Goal: Information Seeking & Learning: Check status

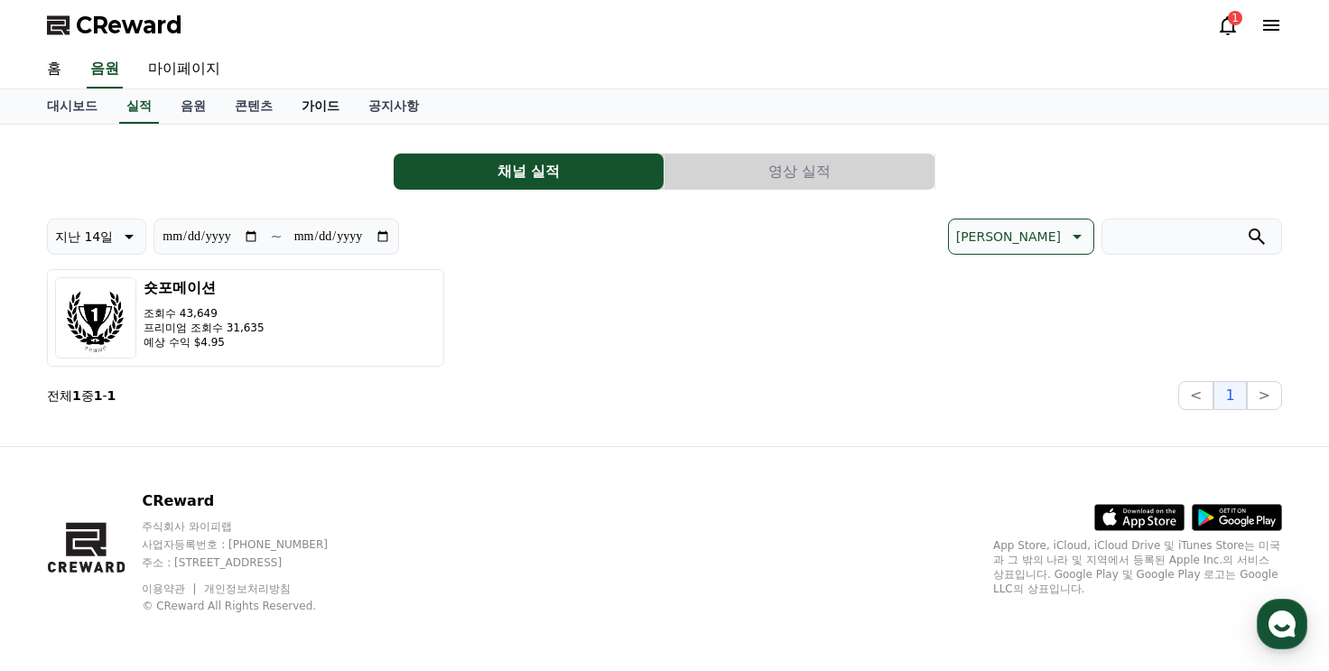
click at [325, 106] on link "가이드" at bounding box center [320, 106] width 67 height 34
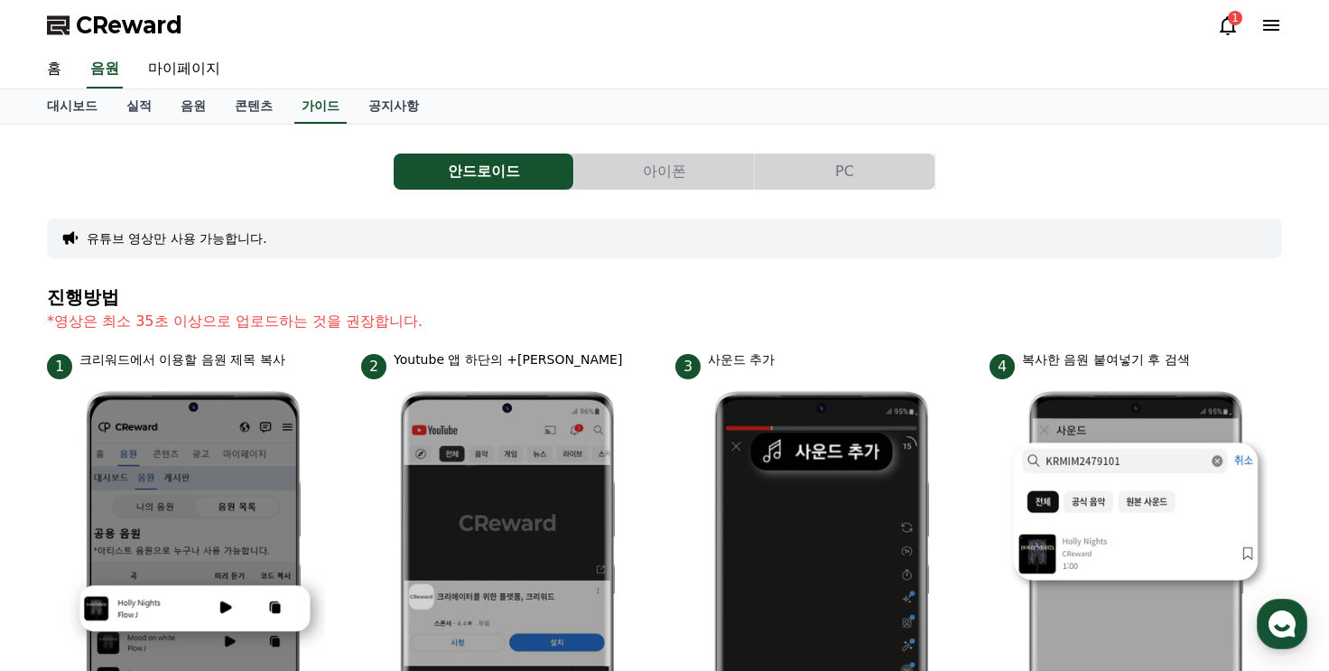
click at [1235, 35] on icon at bounding box center [1228, 25] width 22 height 22
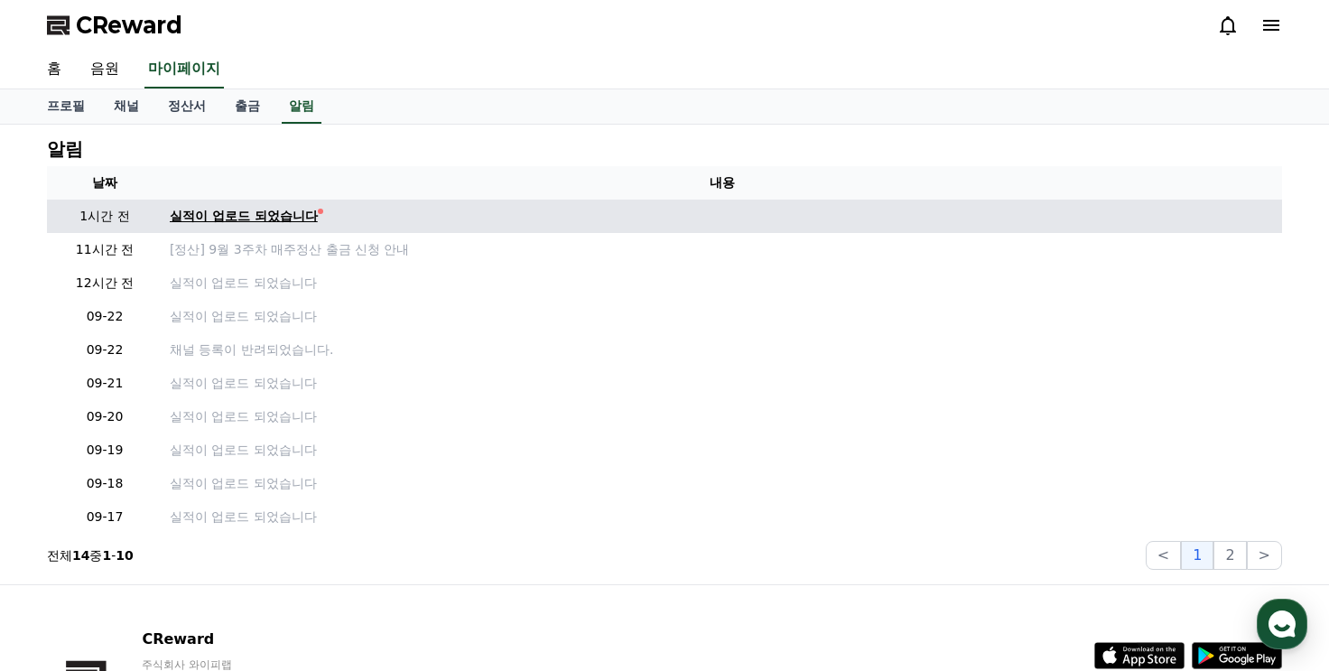
click at [246, 213] on div "실적이 업로드 되었습니다" at bounding box center [244, 216] width 148 height 19
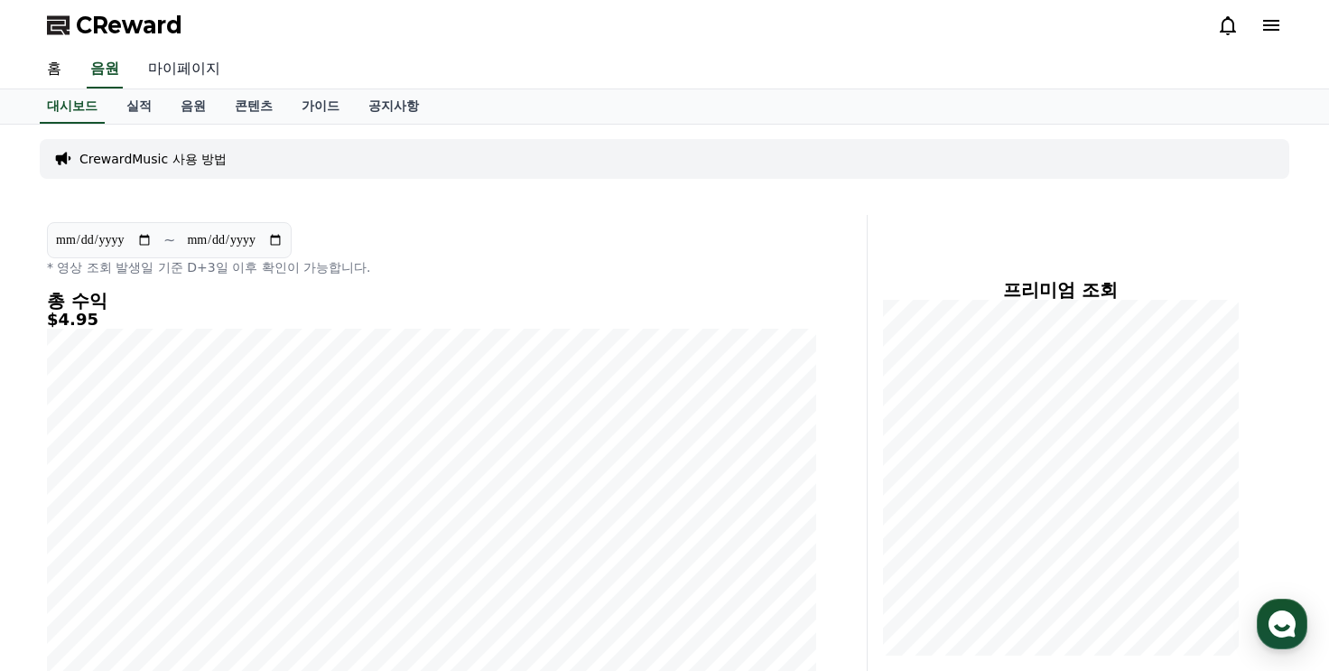
click at [184, 69] on link "마이페이지" at bounding box center [184, 70] width 101 height 38
select select "**********"
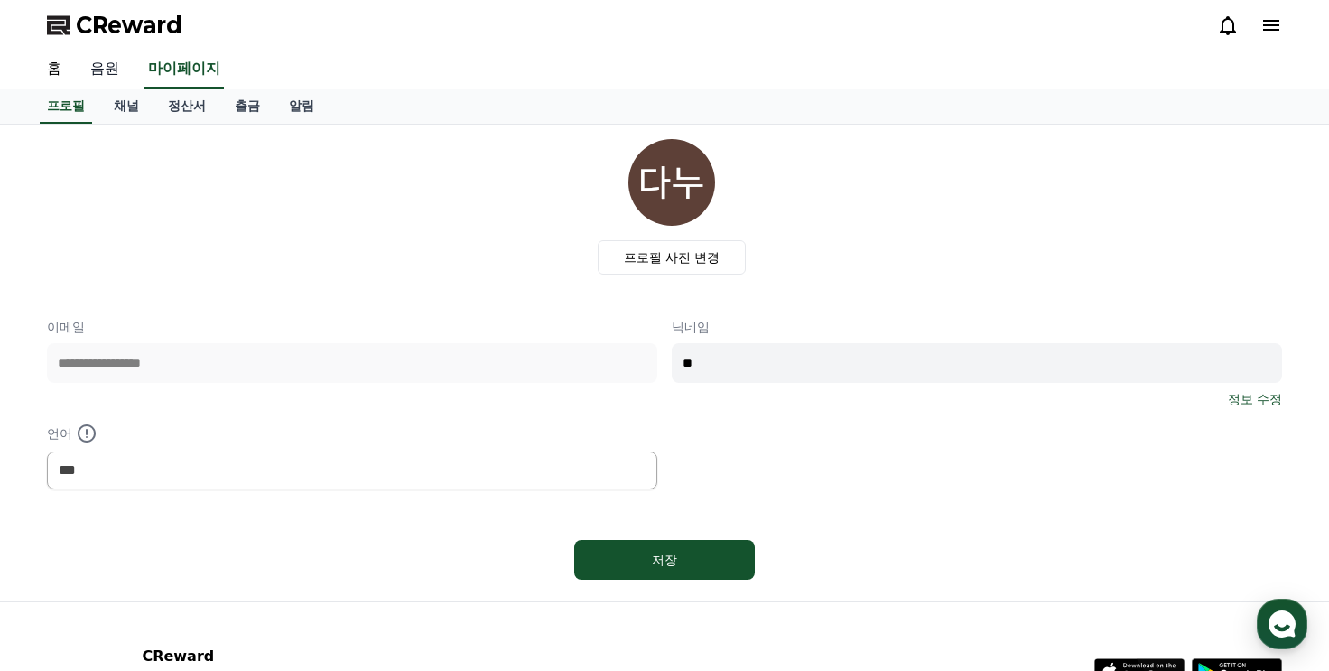
click at [119, 69] on link "음원" at bounding box center [105, 70] width 58 height 38
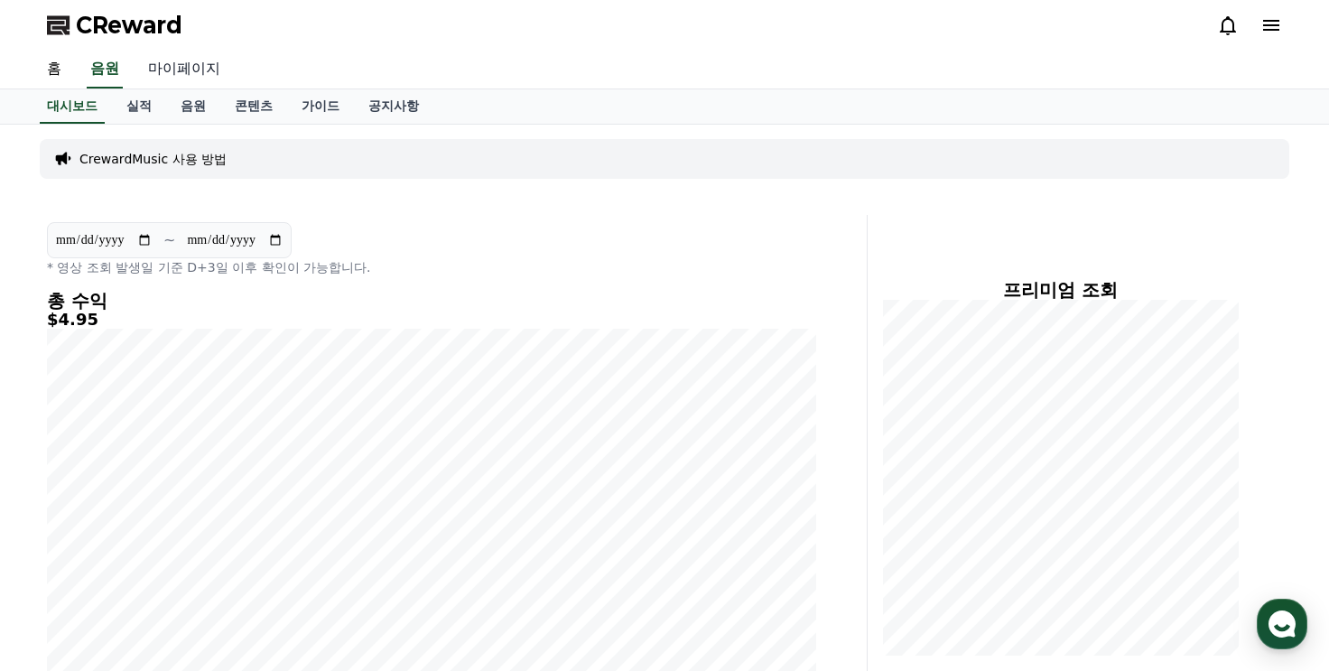
click at [196, 61] on link "마이페이지" at bounding box center [184, 70] width 101 height 38
select select "**********"
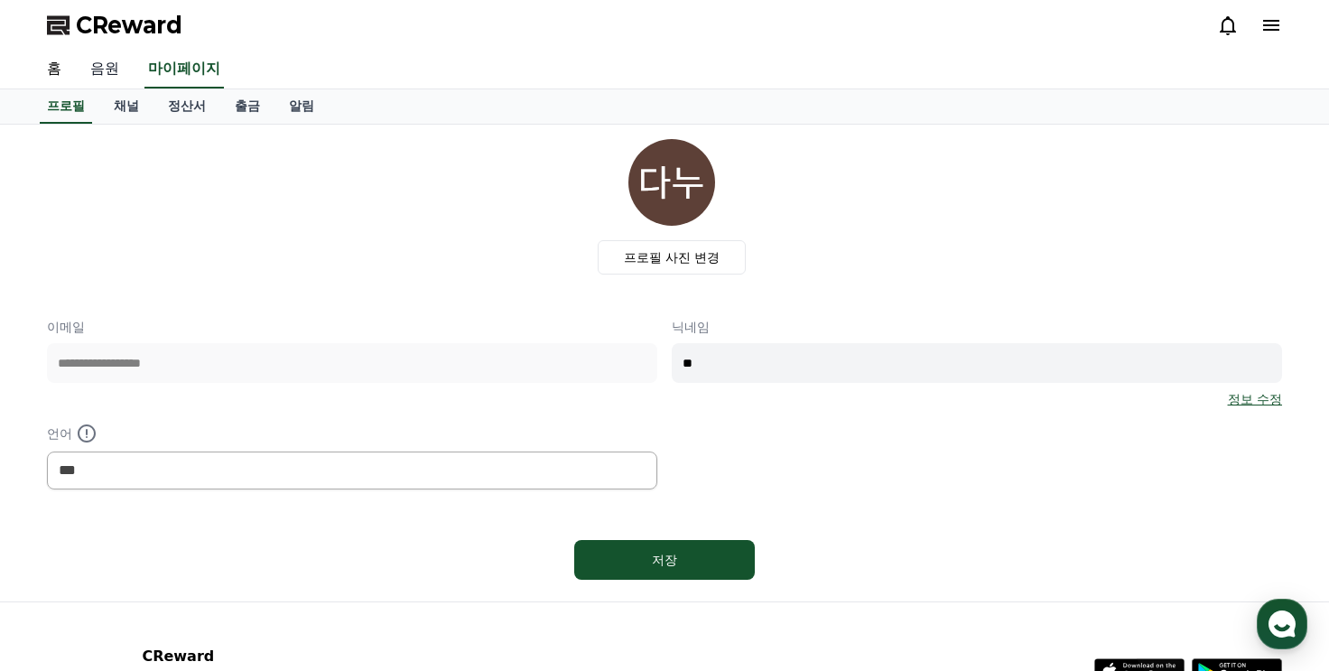
click at [113, 68] on link "음원" at bounding box center [105, 70] width 58 height 38
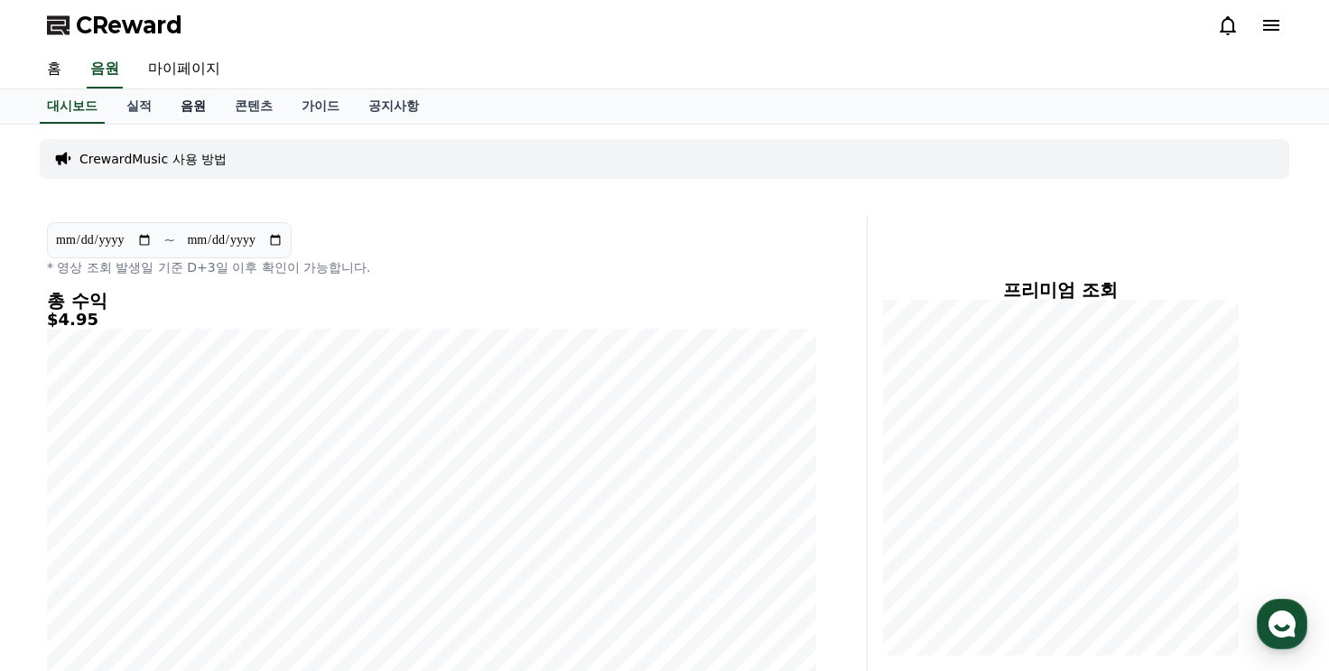
click at [198, 107] on link "음원" at bounding box center [193, 106] width 54 height 34
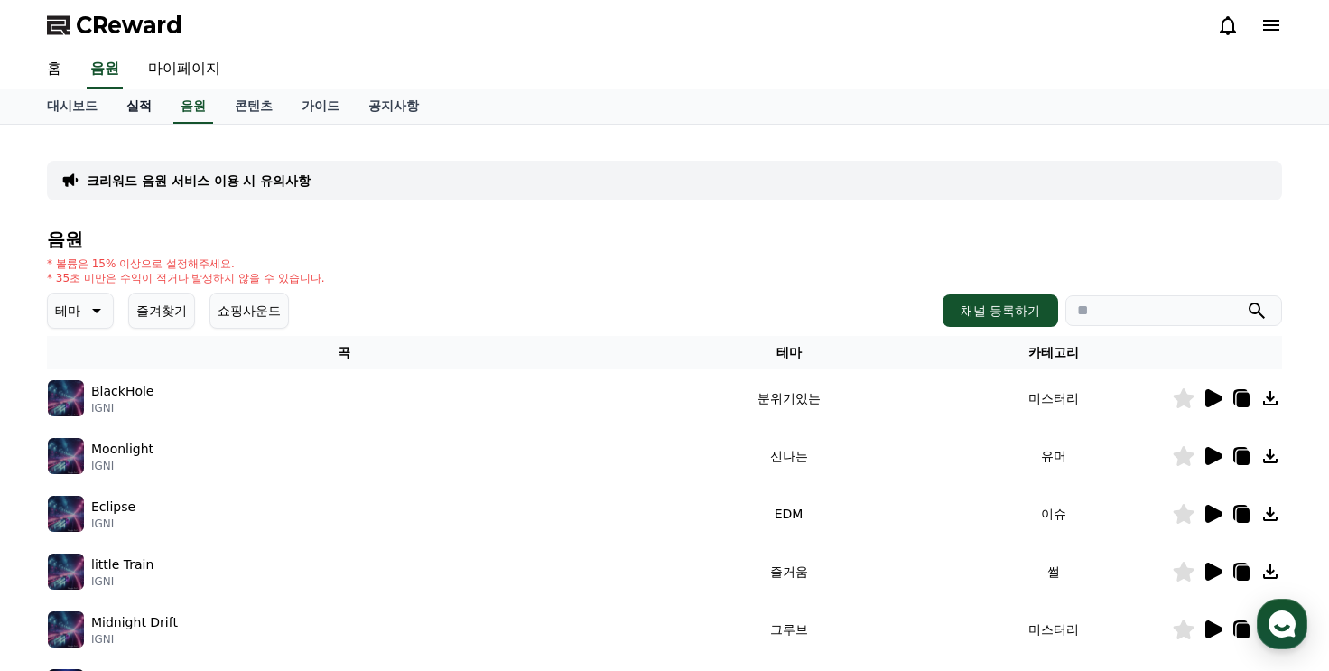
click at [138, 107] on link "실적" at bounding box center [139, 106] width 54 height 34
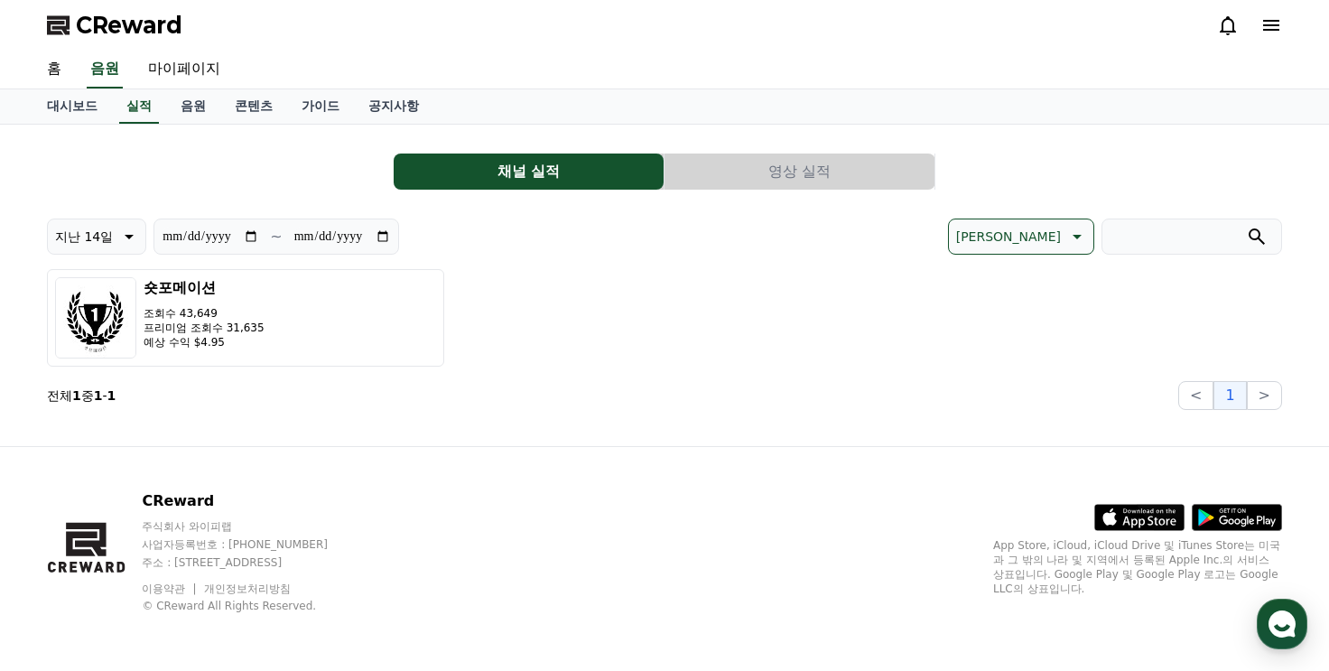
click at [737, 161] on button "영상 실적" at bounding box center [799, 171] width 270 height 36
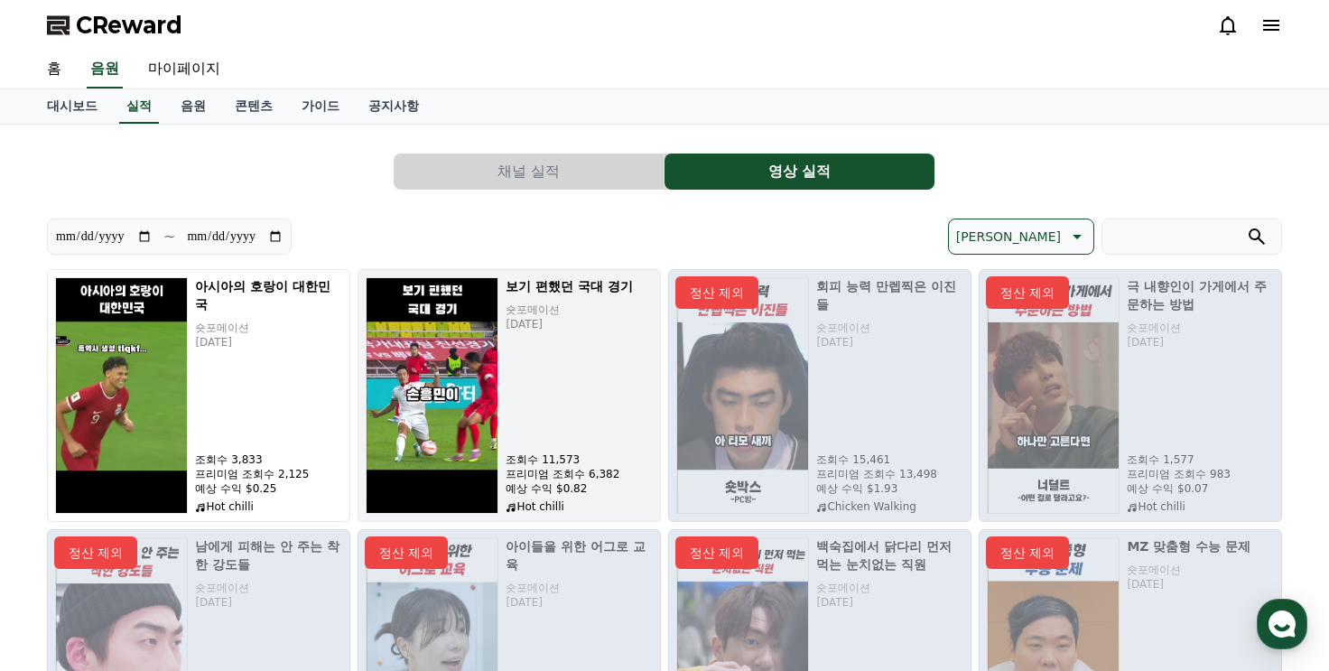
click at [572, 370] on div "보기 편했던 국대 경기 숏포메이션 [DATE] 조회수 11,573 프리미엄 조회수 6,382 예상 수익 $0.82 Hot chilli" at bounding box center [579, 395] width 147 height 237
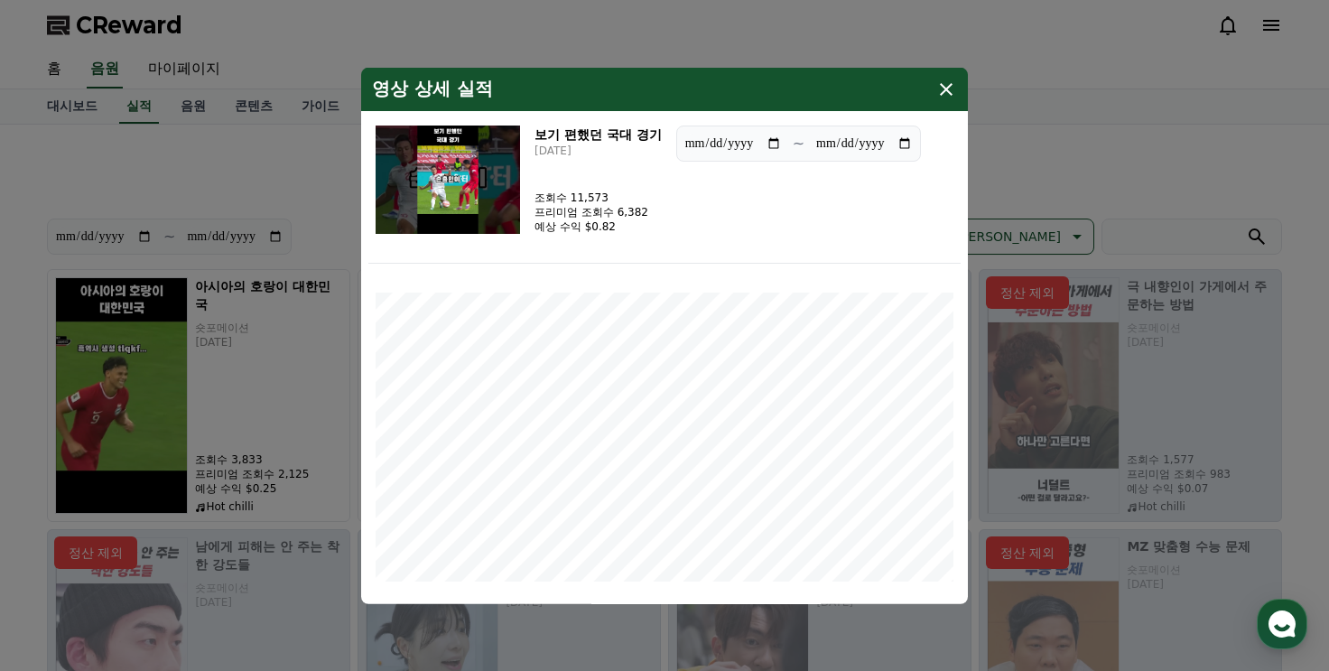
click at [939, 88] on icon "modal" at bounding box center [946, 89] width 22 height 22
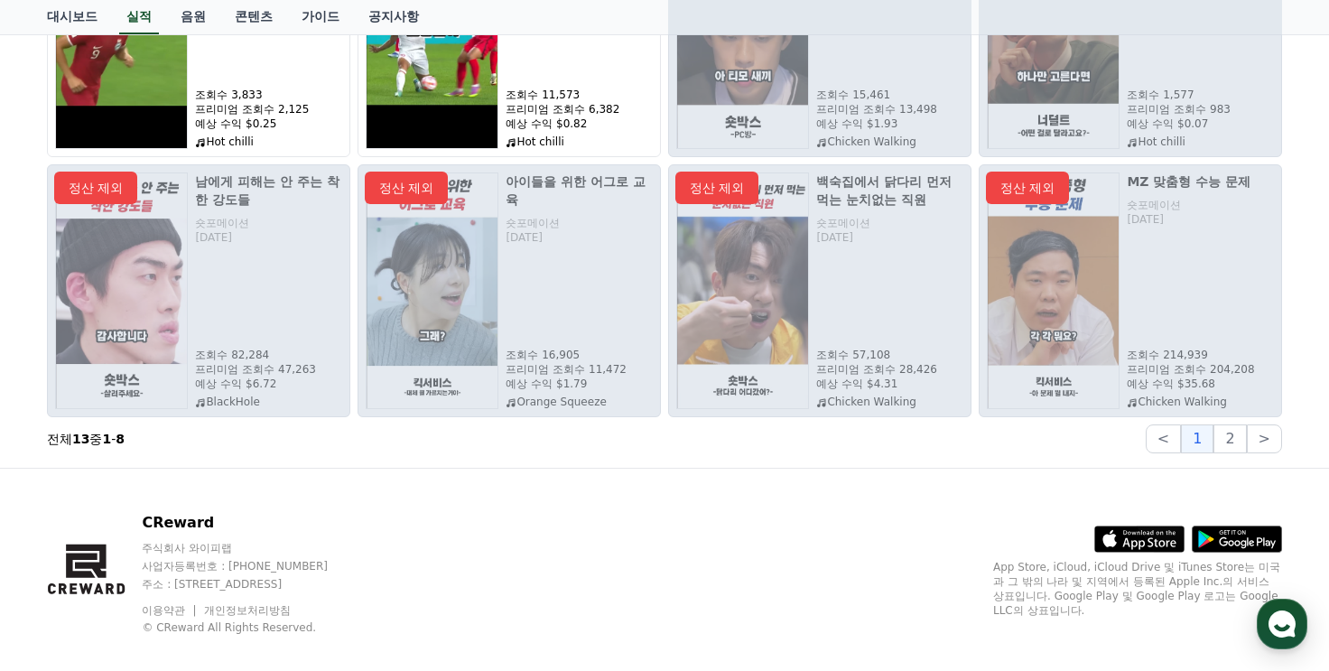
scroll to position [385, 0]
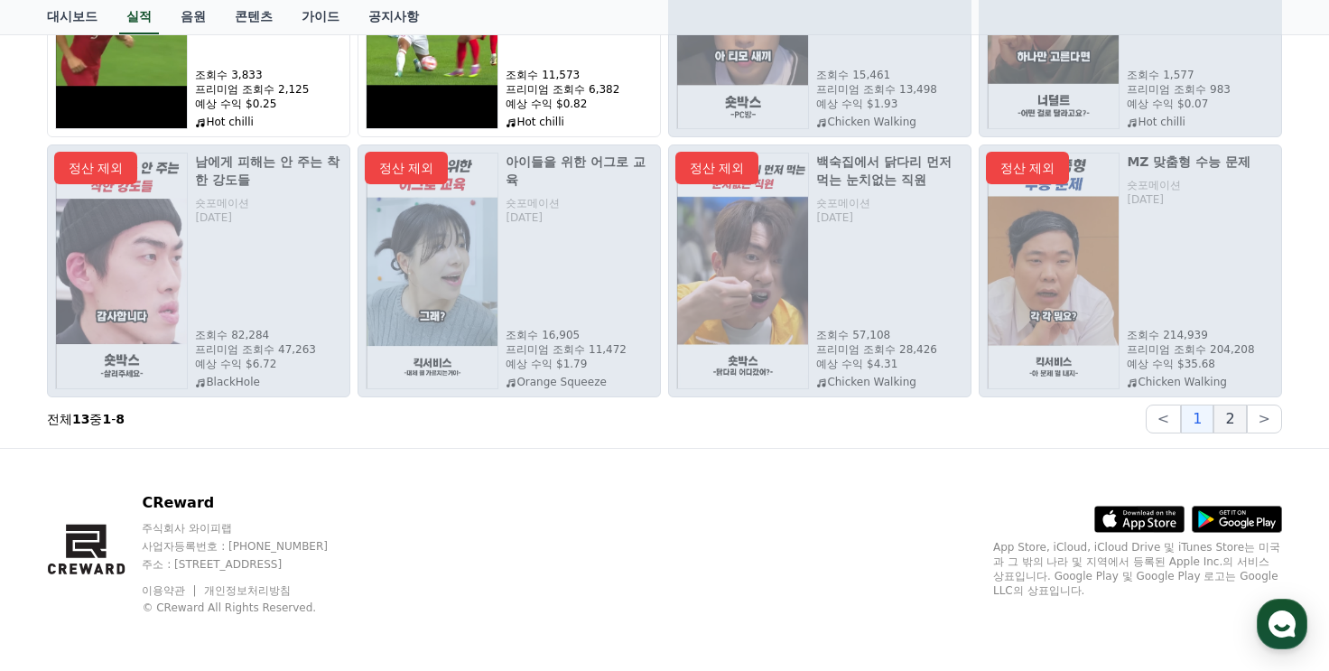
click at [1226, 418] on button "2" at bounding box center [1229, 418] width 32 height 29
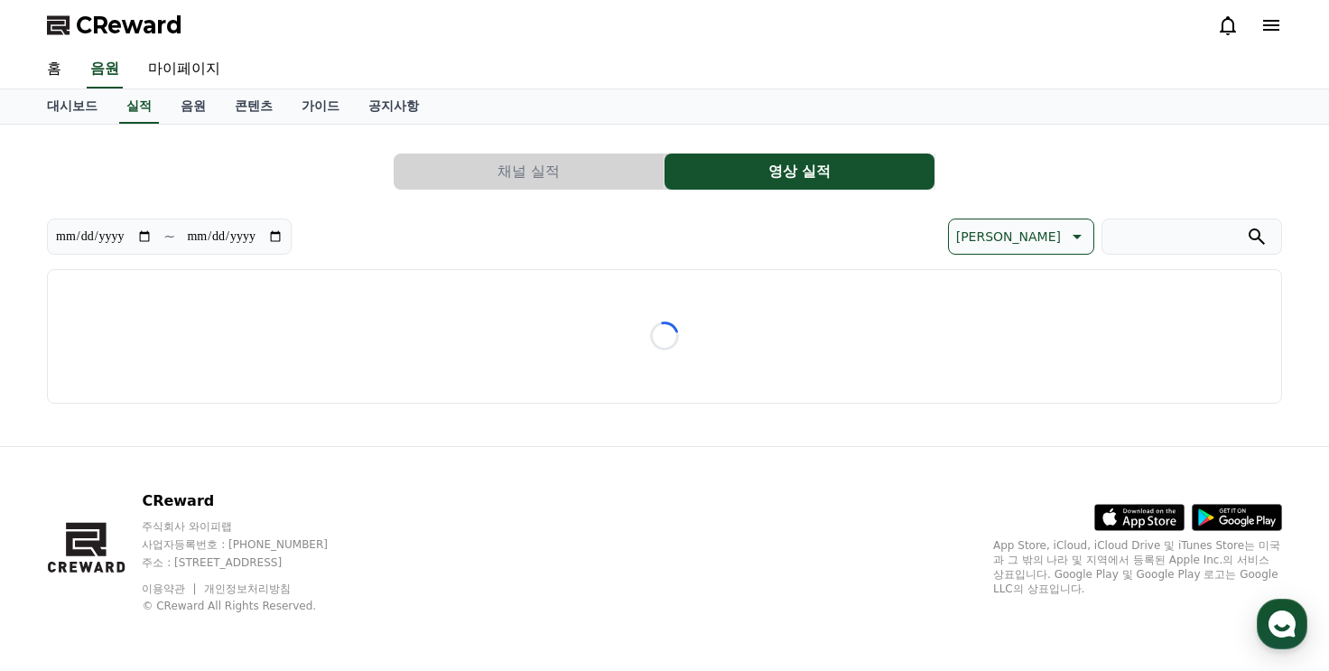
scroll to position [0, 0]
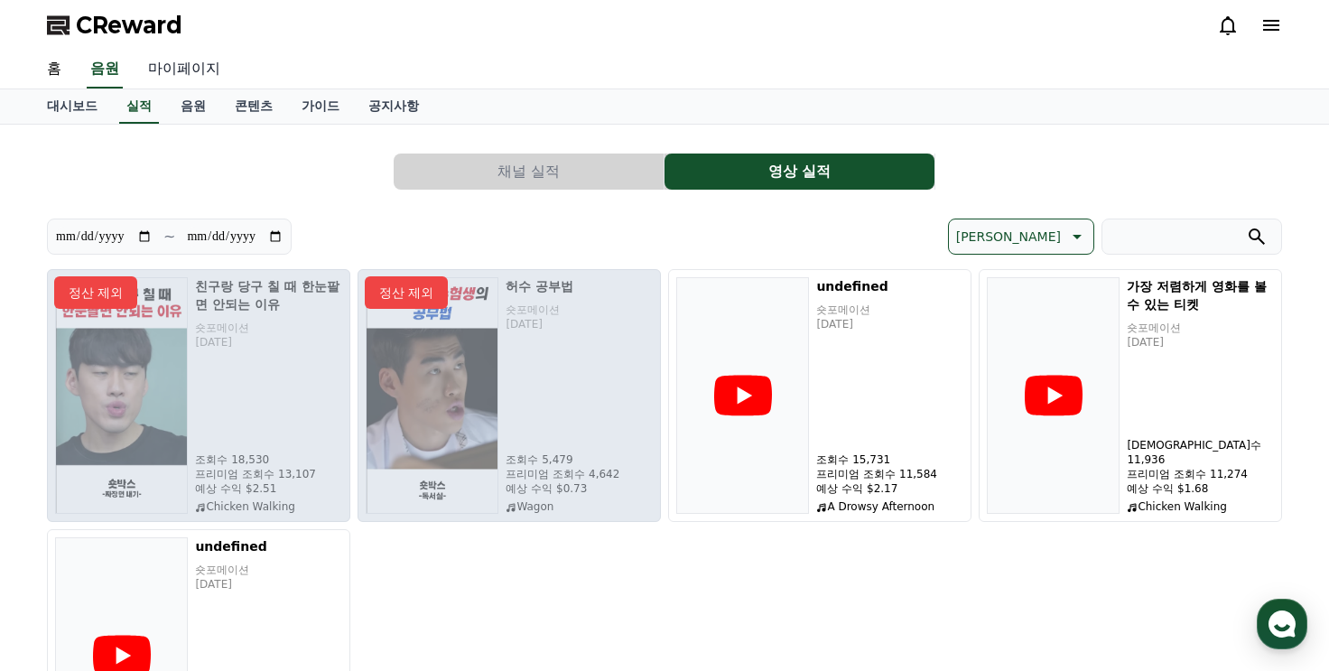
click at [183, 72] on link "마이페이지" at bounding box center [184, 70] width 101 height 38
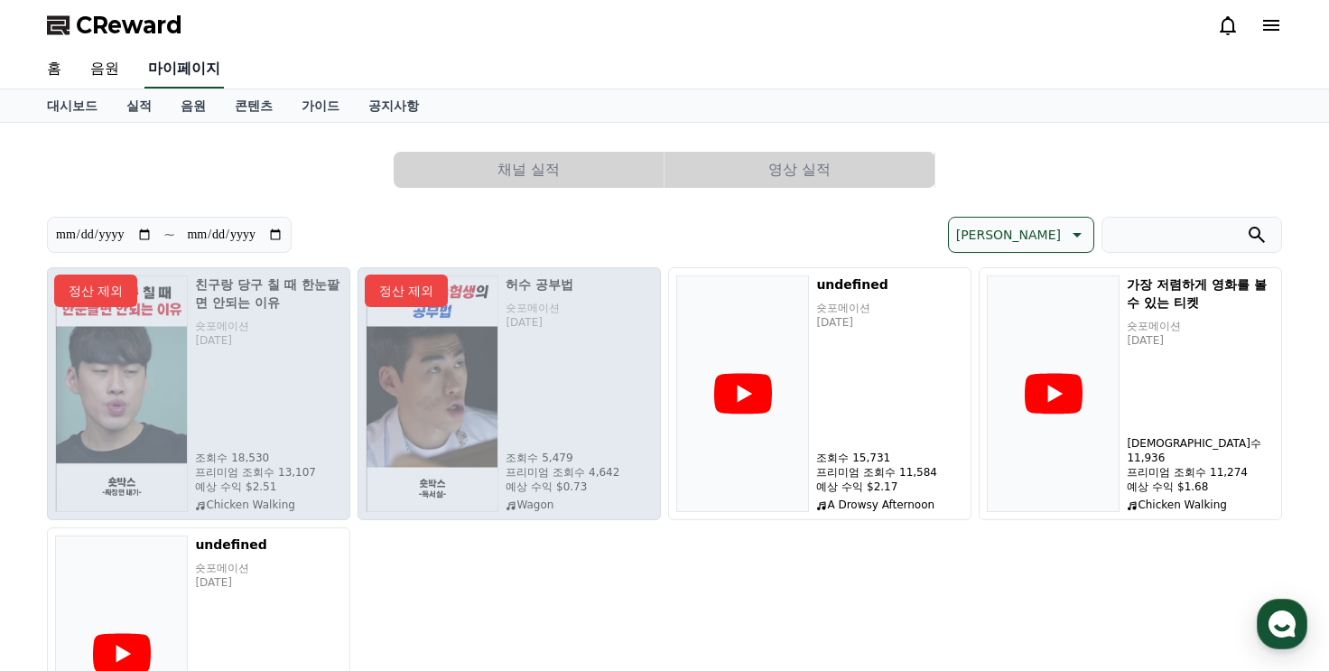
select select "**********"
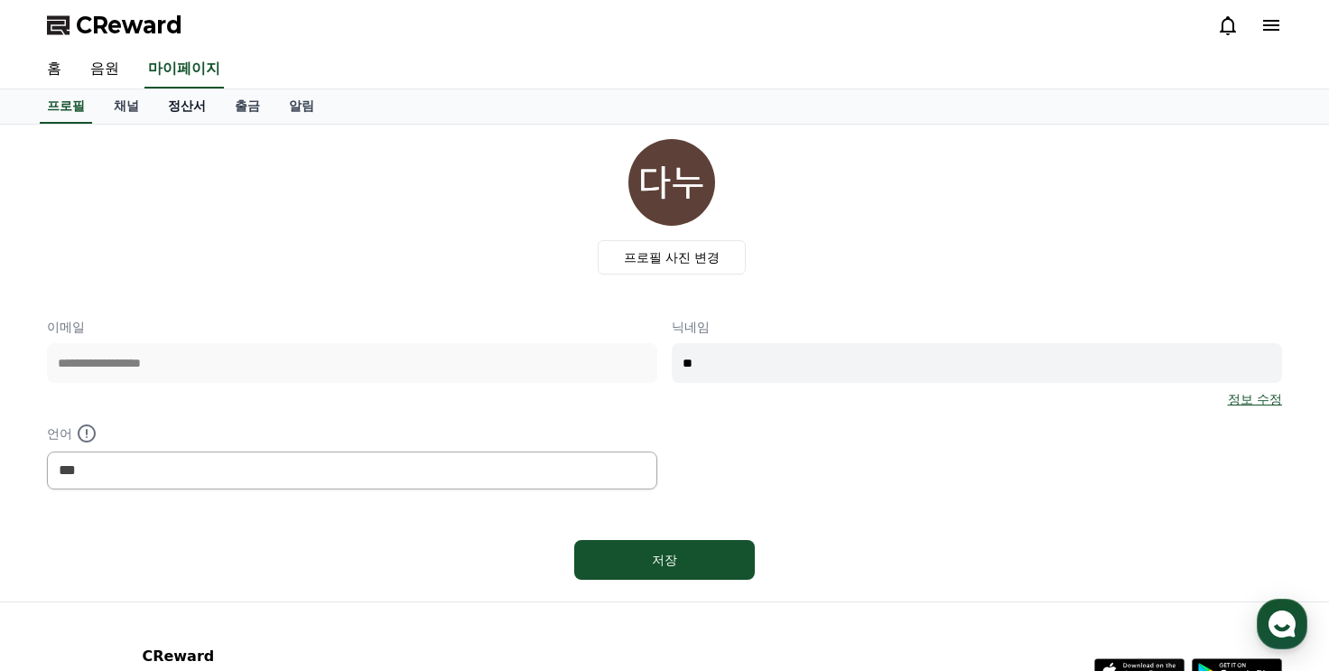
click at [192, 107] on link "정산서" at bounding box center [186, 106] width 67 height 34
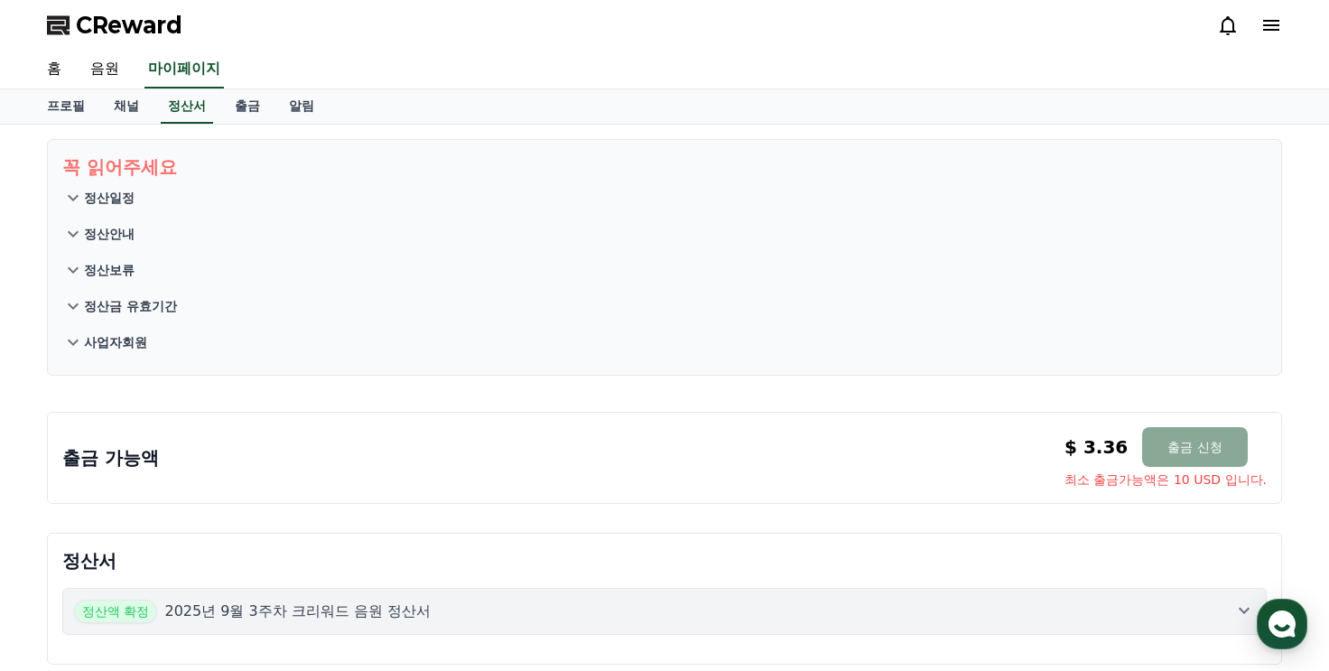
click at [66, 227] on icon at bounding box center [73, 234] width 22 height 22
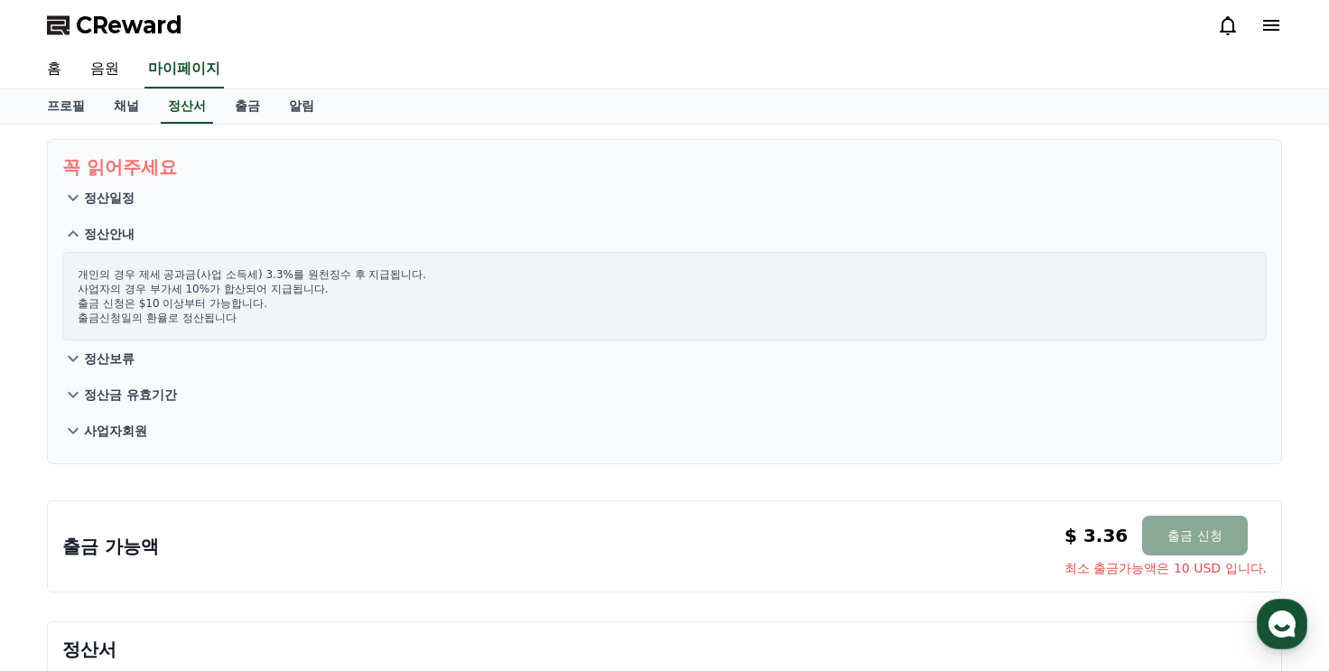
click at [73, 230] on icon at bounding box center [73, 233] width 11 height 6
click at [71, 199] on icon at bounding box center [73, 198] width 22 height 22
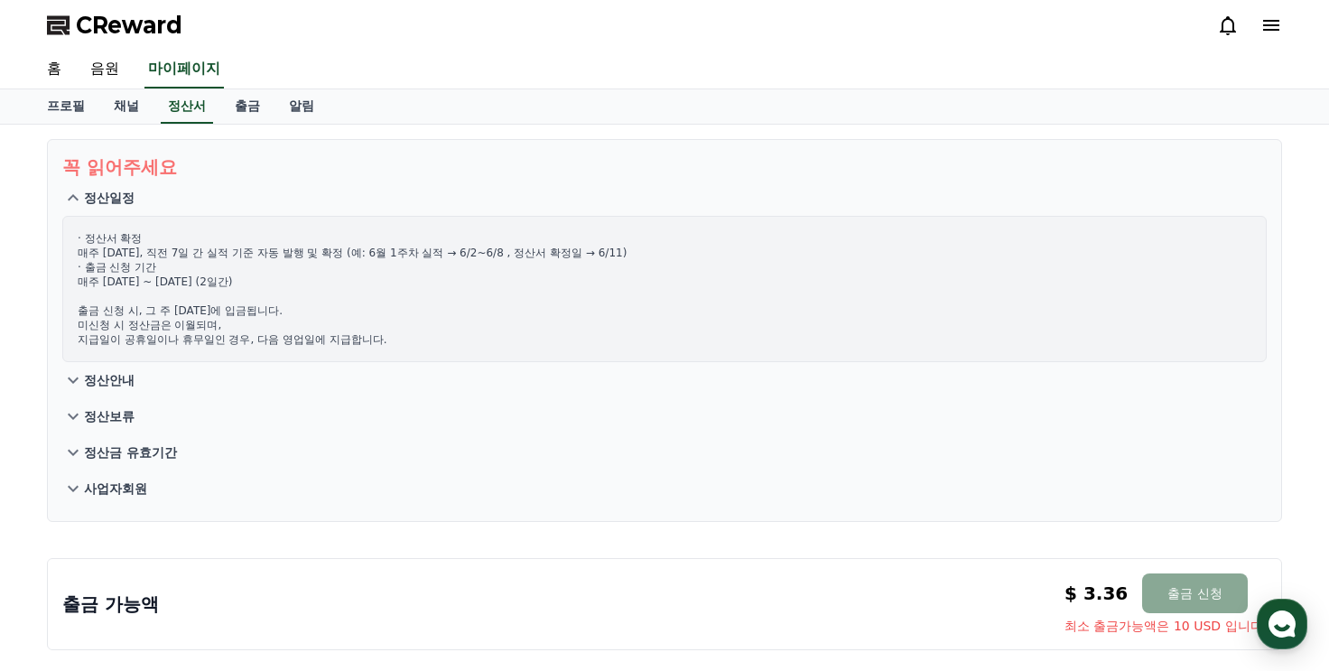
click at [75, 195] on icon at bounding box center [73, 197] width 11 height 6
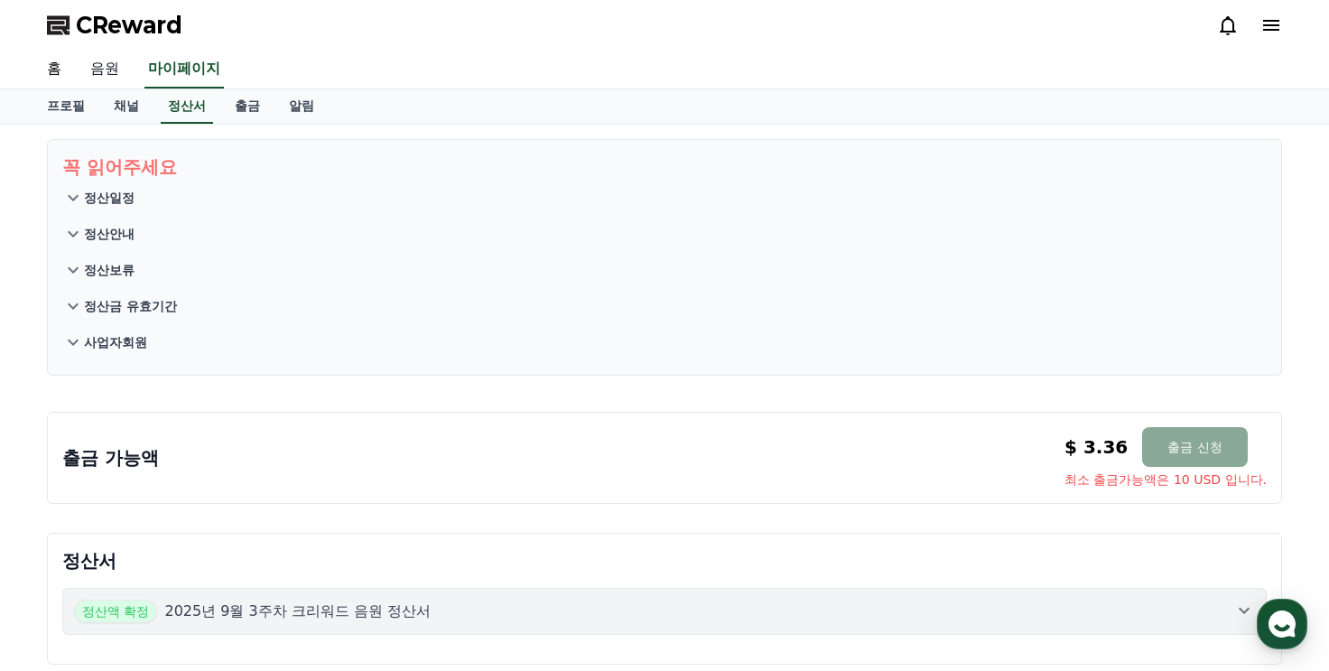
click at [116, 70] on link "음원" at bounding box center [105, 70] width 58 height 38
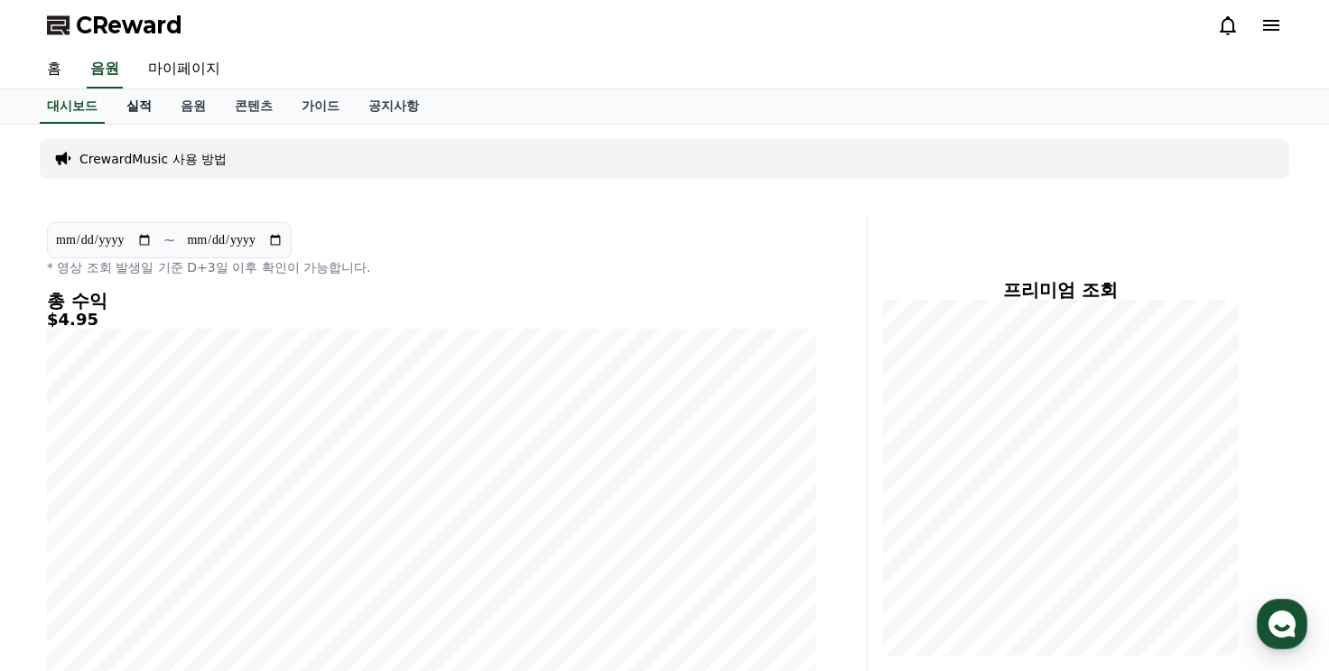
click at [133, 106] on link "실적" at bounding box center [139, 106] width 54 height 34
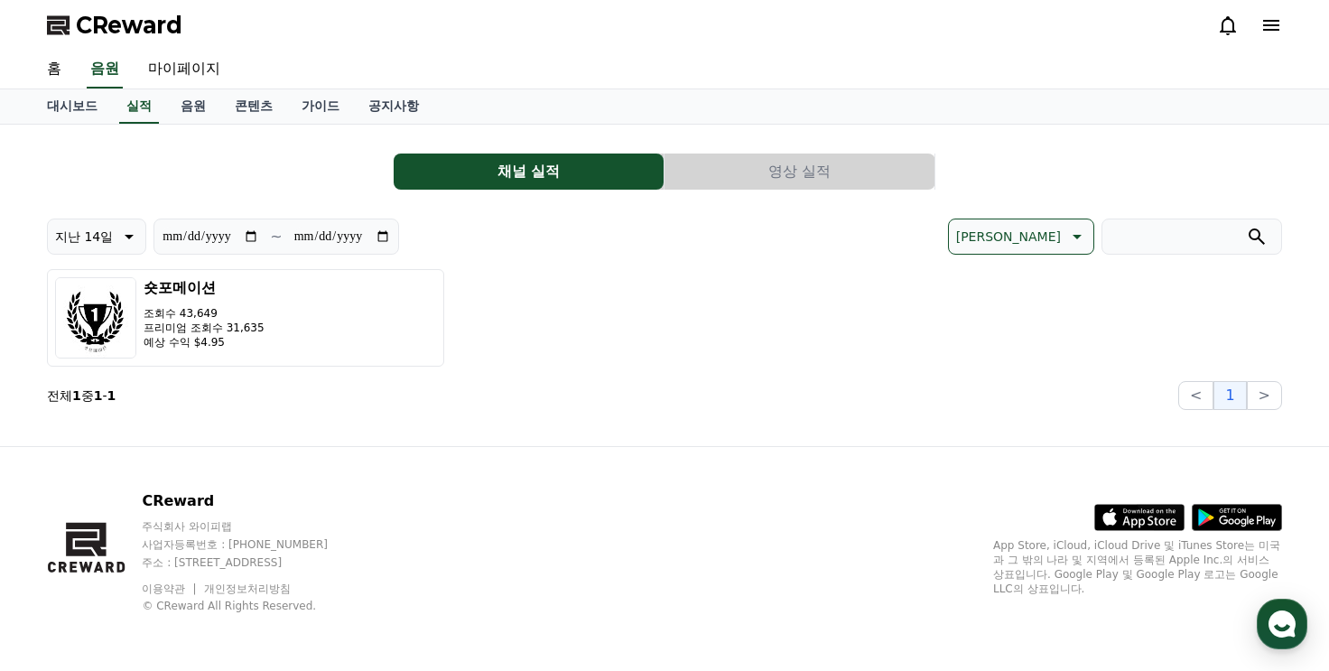
click at [833, 172] on button "영상 실적" at bounding box center [799, 171] width 270 height 36
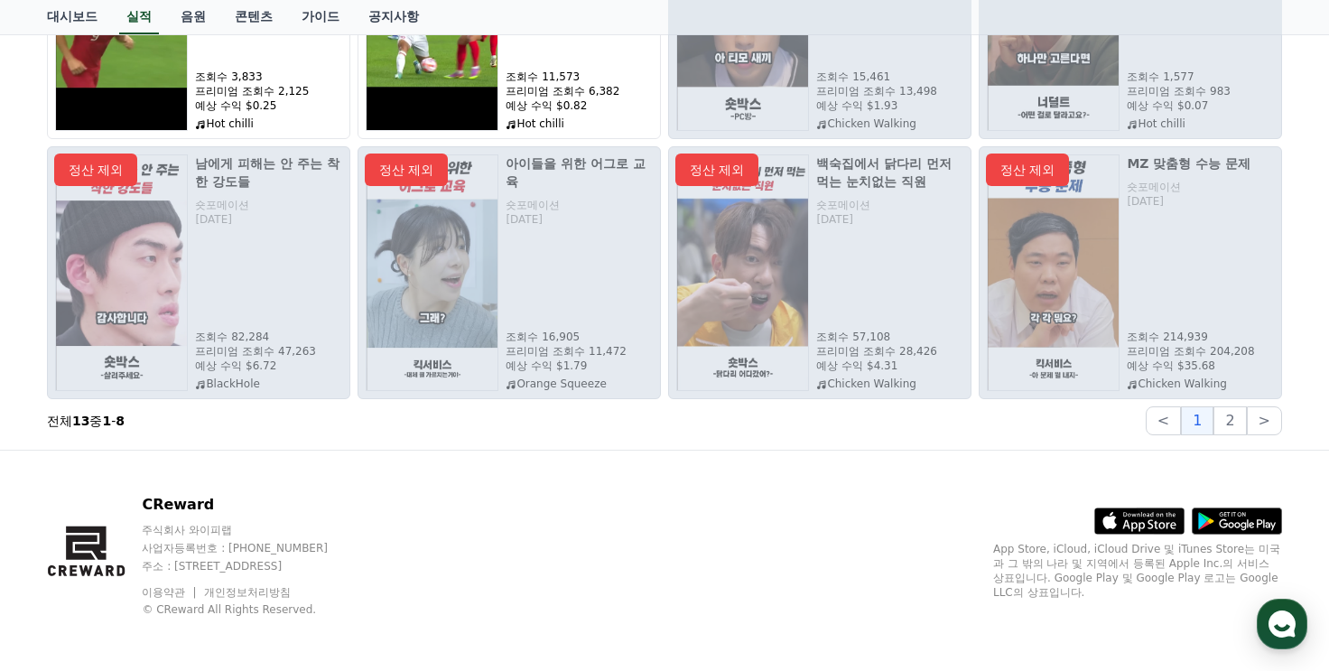
scroll to position [385, 0]
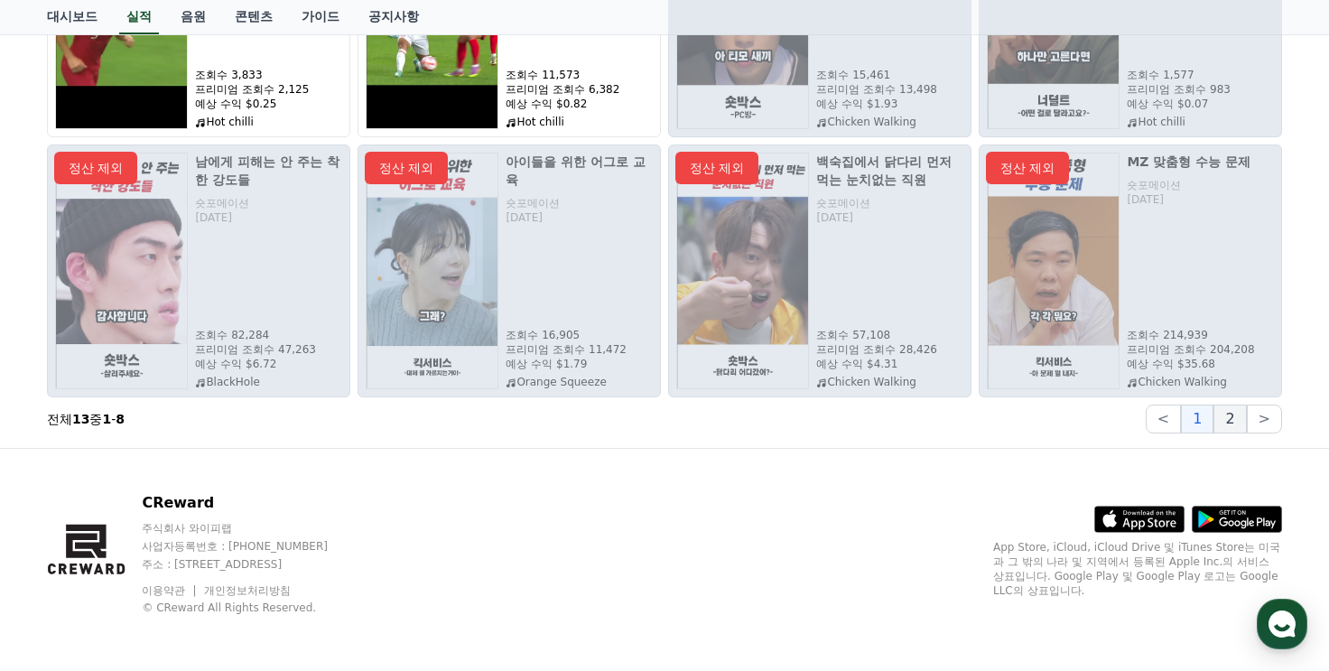
click at [1234, 429] on button "2" at bounding box center [1229, 418] width 32 height 29
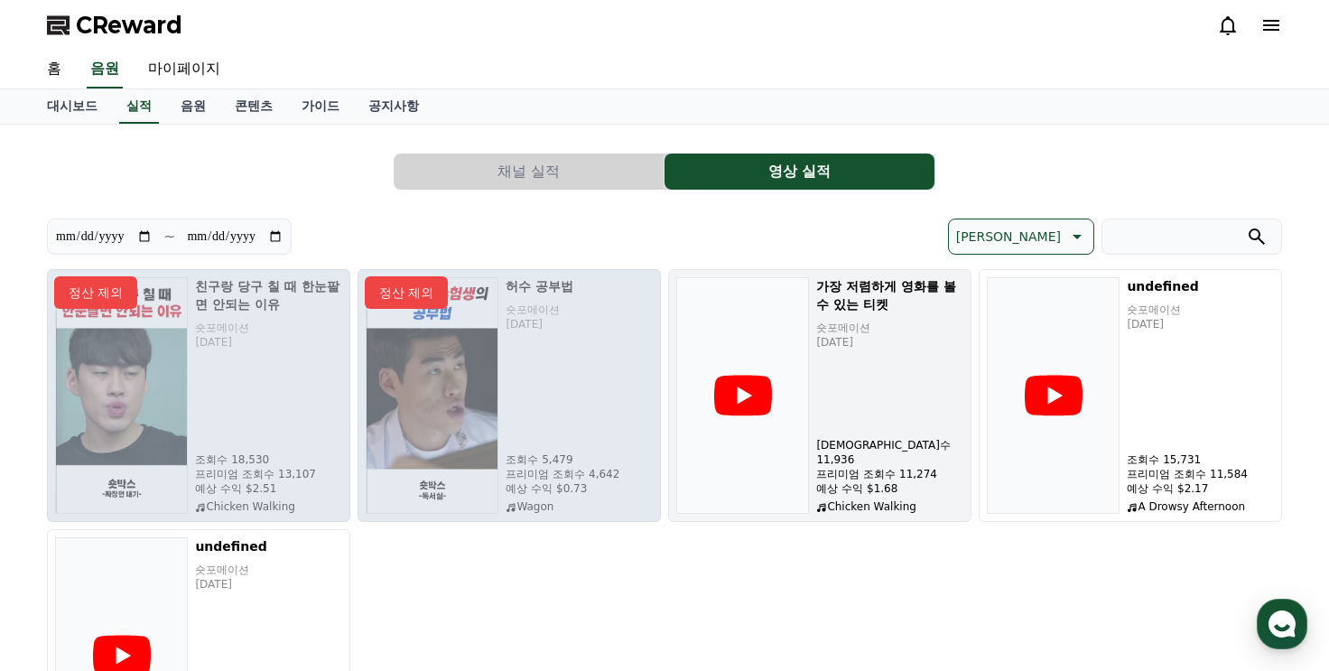
click at [826, 436] on div "가장 저렴하게 영화를 볼 수 있는 티켓 숏포메이션 [DATE] 조회수 11,936 프리미엄 조회수 11,274 예상 수익 $1.68 Chick…" at bounding box center [889, 395] width 147 height 237
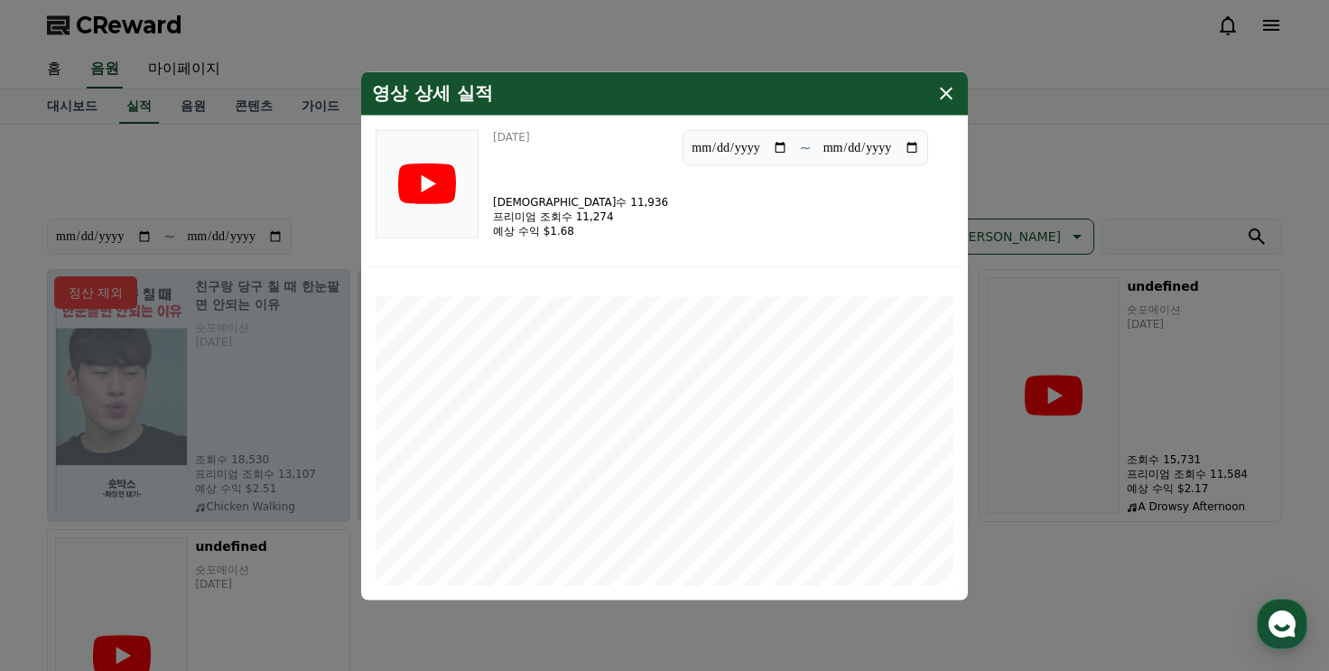
click at [956, 81] on div "영상 상세 실적" at bounding box center [664, 92] width 607 height 43
click at [935, 96] on icon "modal" at bounding box center [946, 93] width 22 height 22
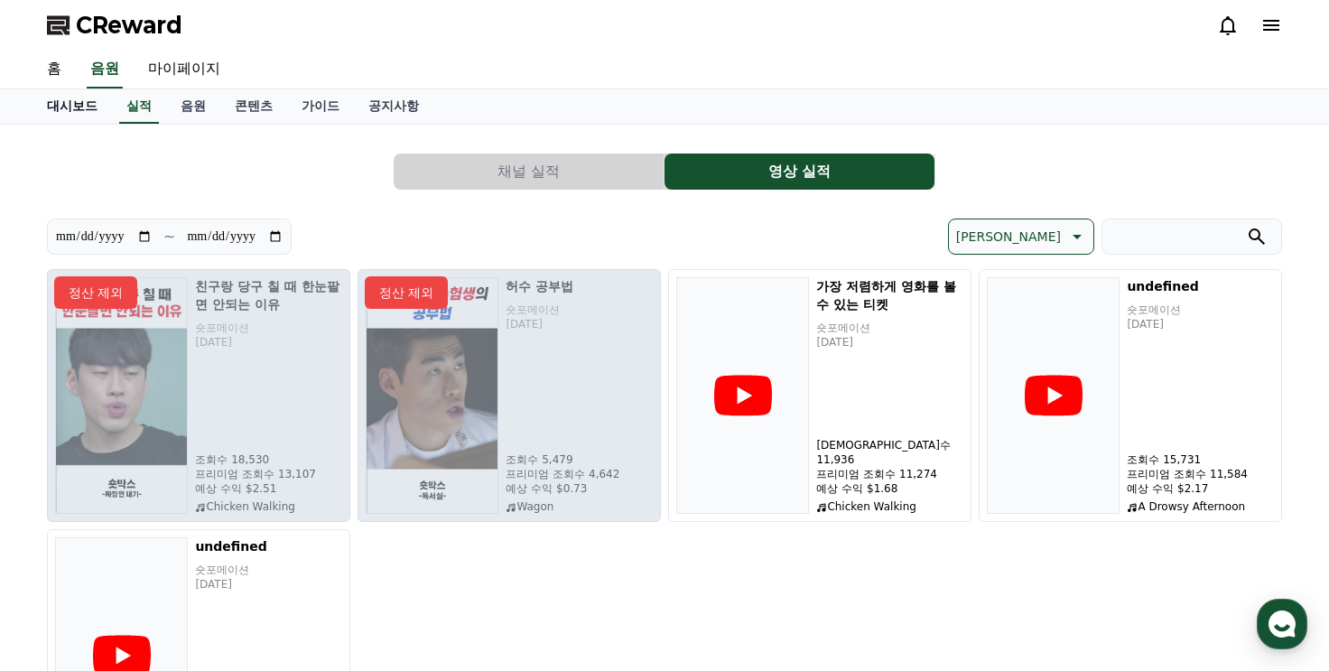
click at [83, 111] on link "대시보드" at bounding box center [71, 106] width 79 height 34
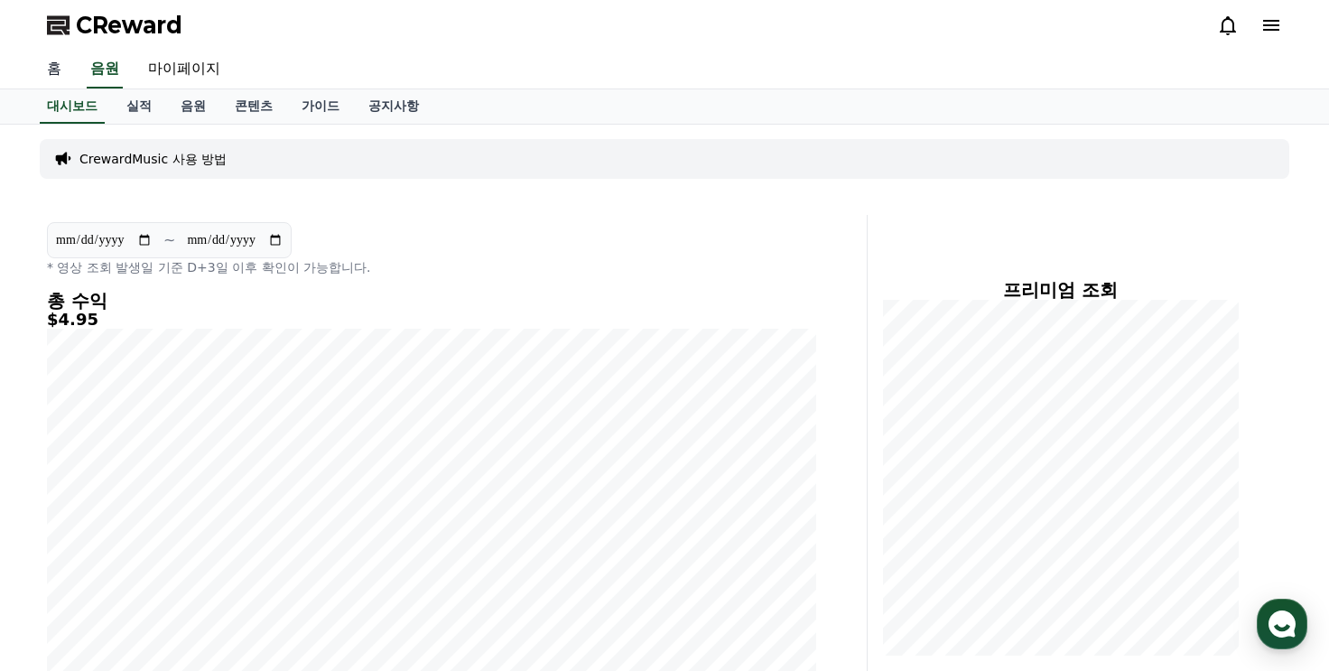
click at [63, 71] on link "홈" at bounding box center [53, 70] width 43 height 38
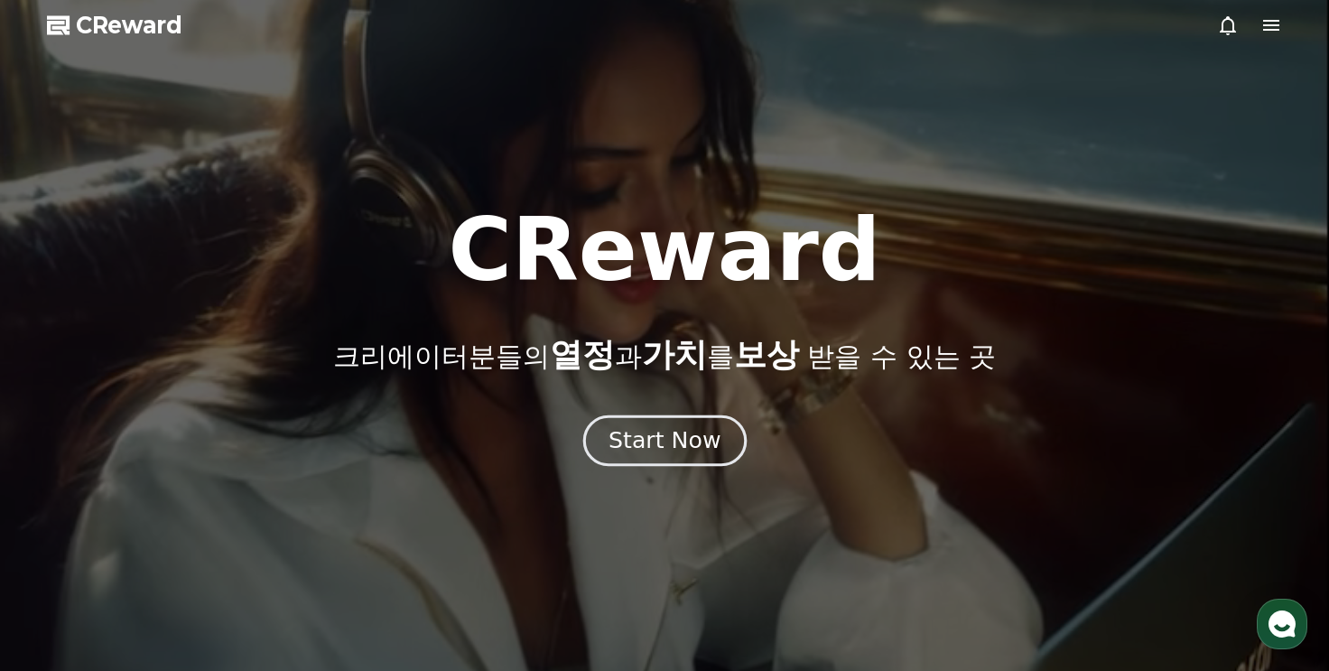
click at [646, 430] on div "Start Now" at bounding box center [664, 440] width 112 height 31
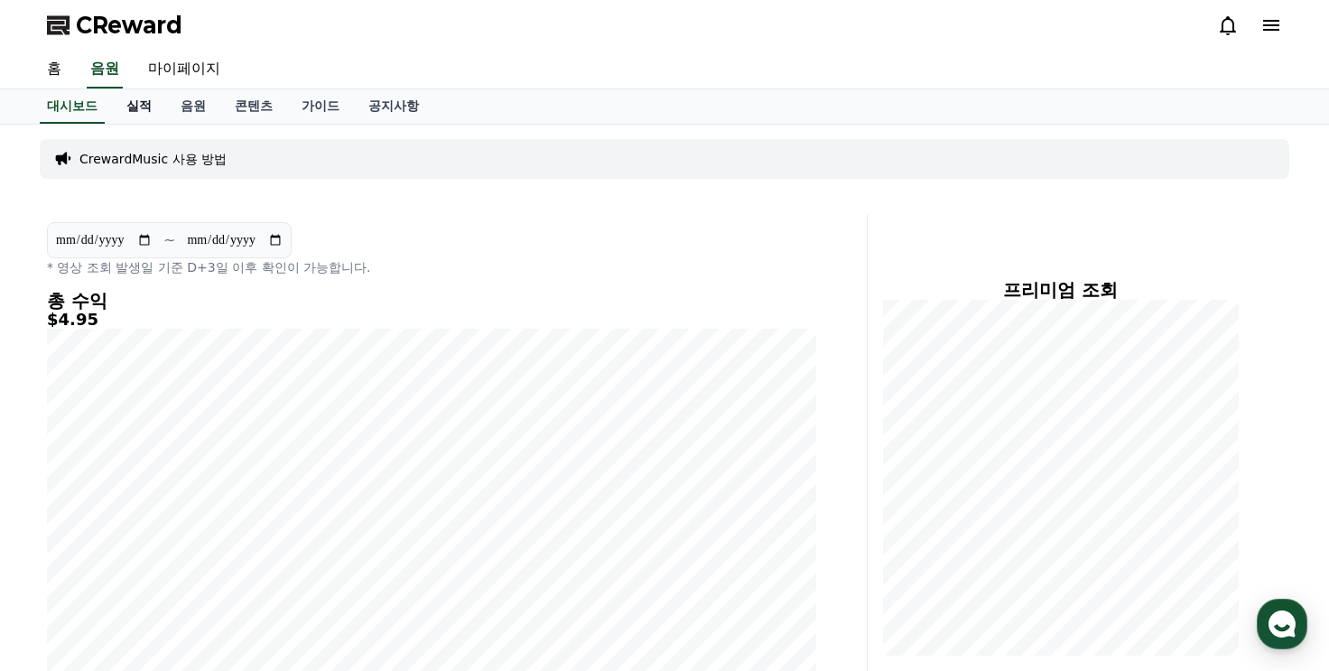
click at [137, 107] on link "실적" at bounding box center [139, 106] width 54 height 34
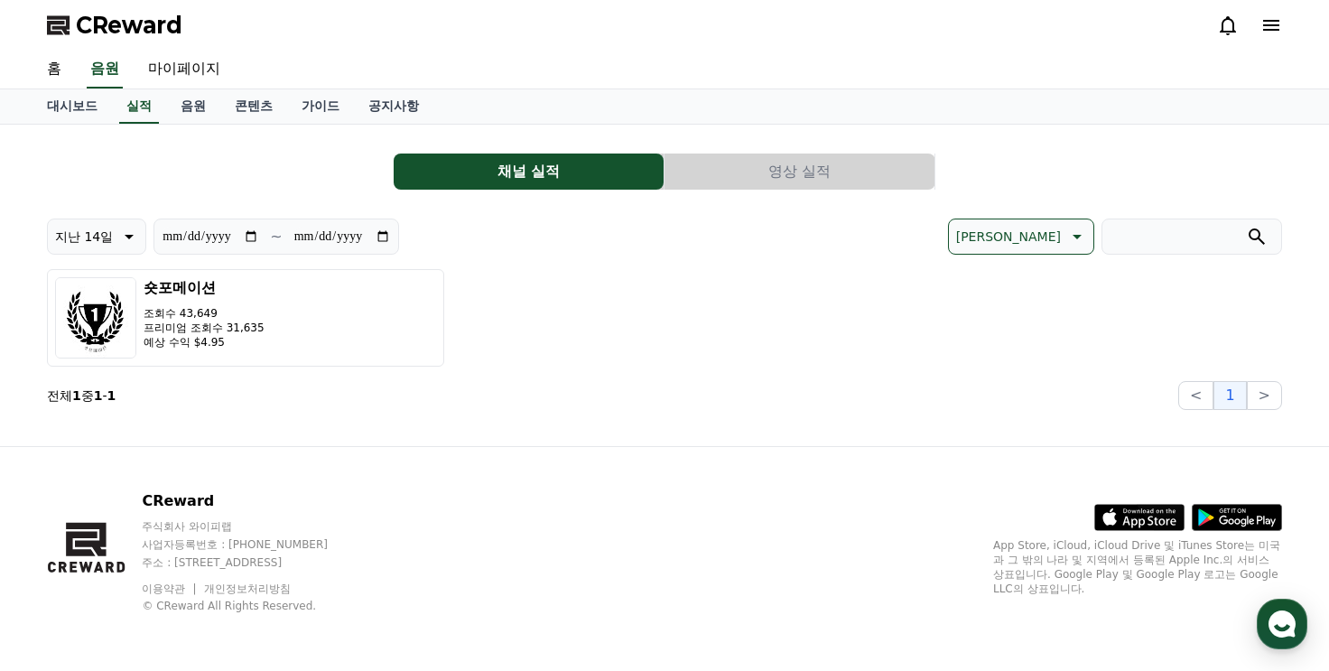
click at [766, 169] on button "영상 실적" at bounding box center [799, 171] width 270 height 36
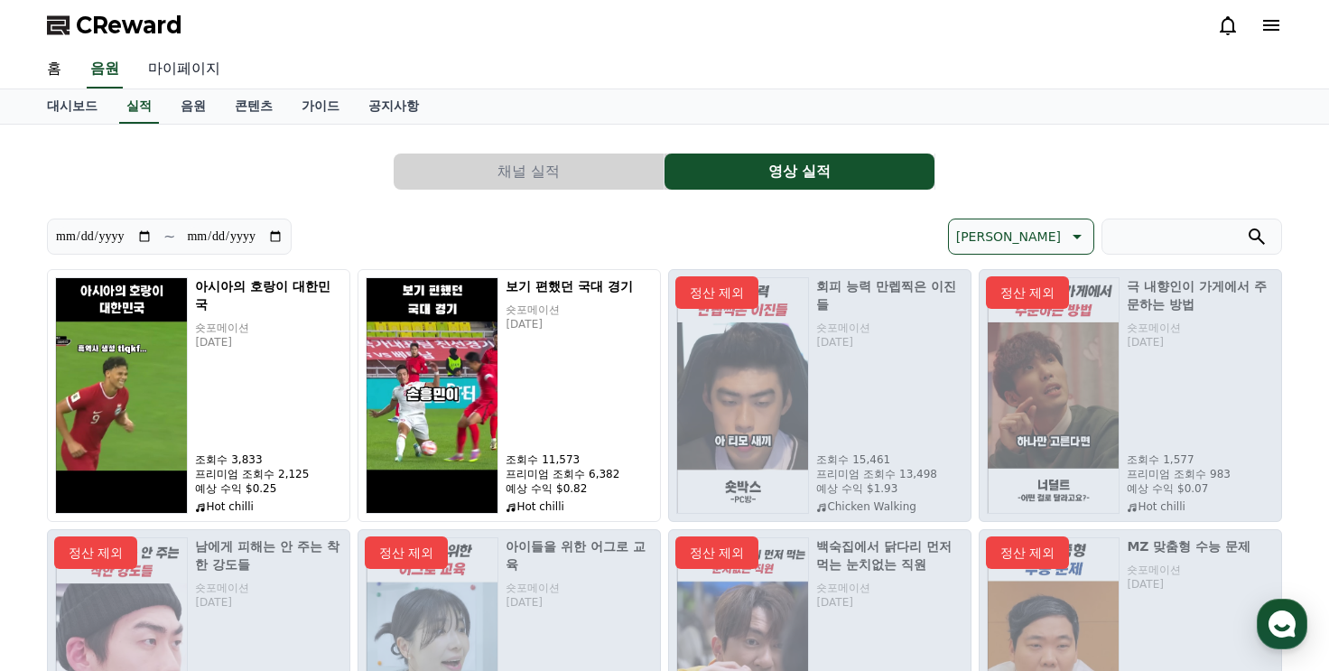
click at [163, 70] on link "마이페이지" at bounding box center [184, 70] width 101 height 38
select select "**********"
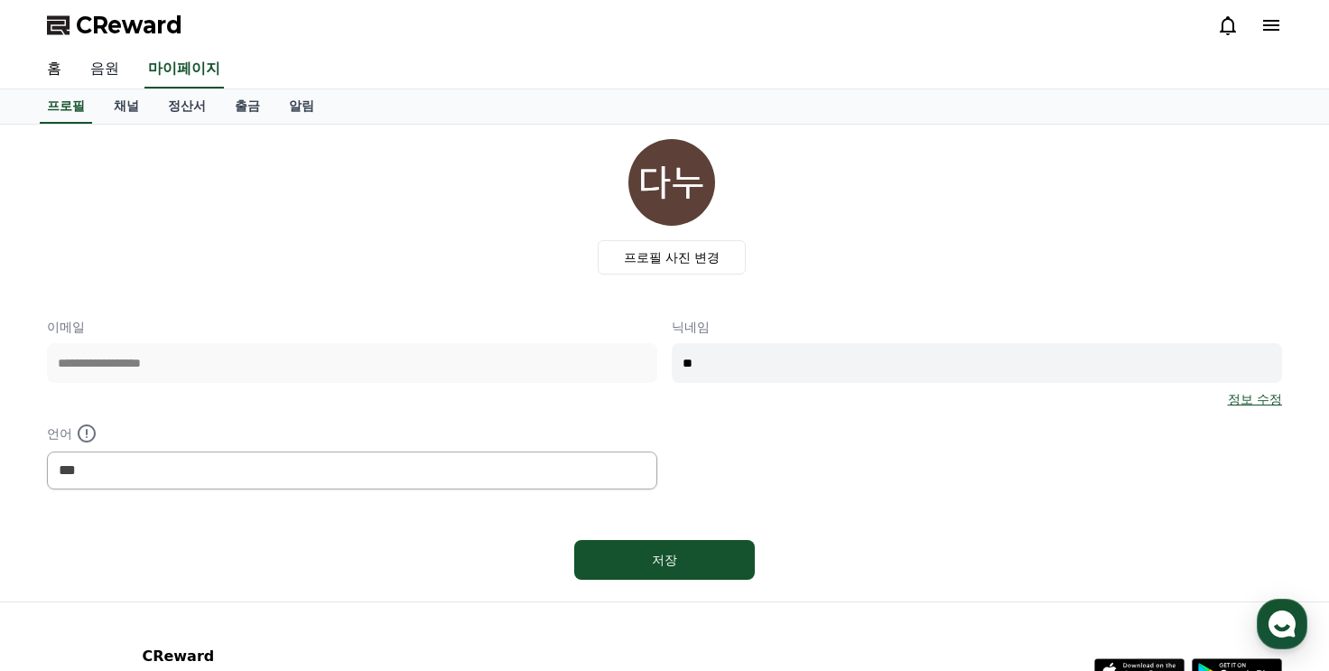
click at [98, 72] on link "음원" at bounding box center [105, 70] width 58 height 38
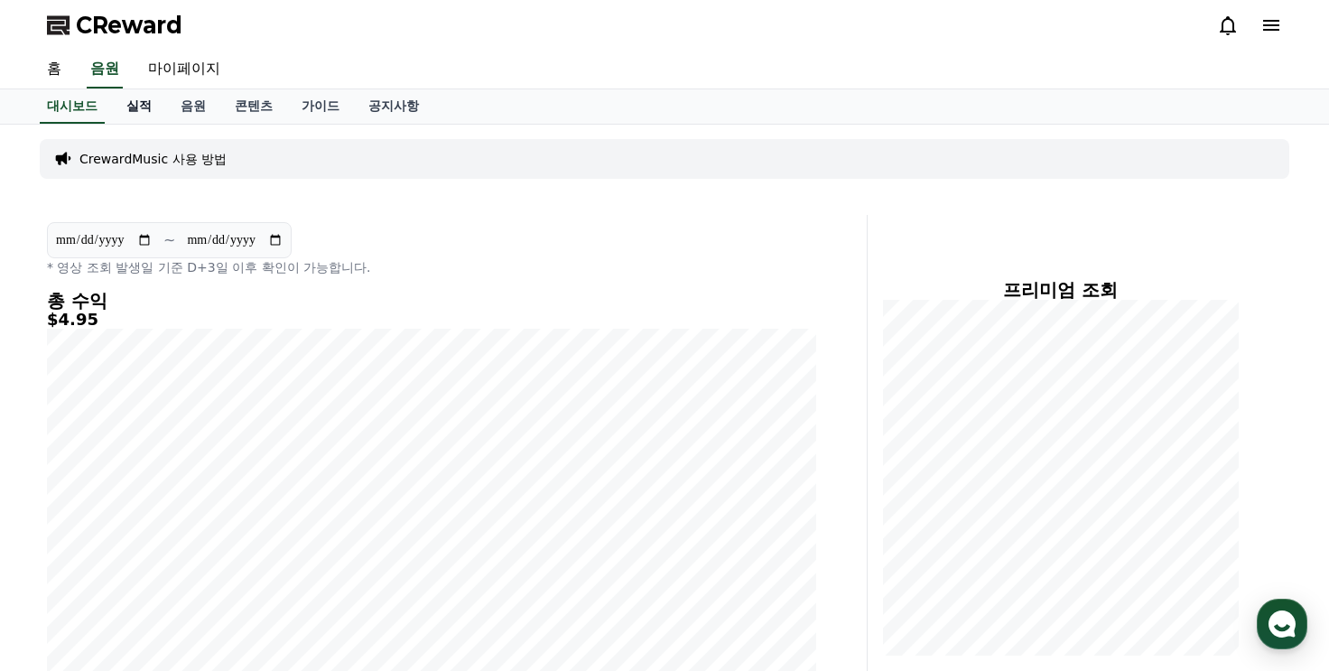
click at [133, 90] on link "실적" at bounding box center [139, 106] width 54 height 34
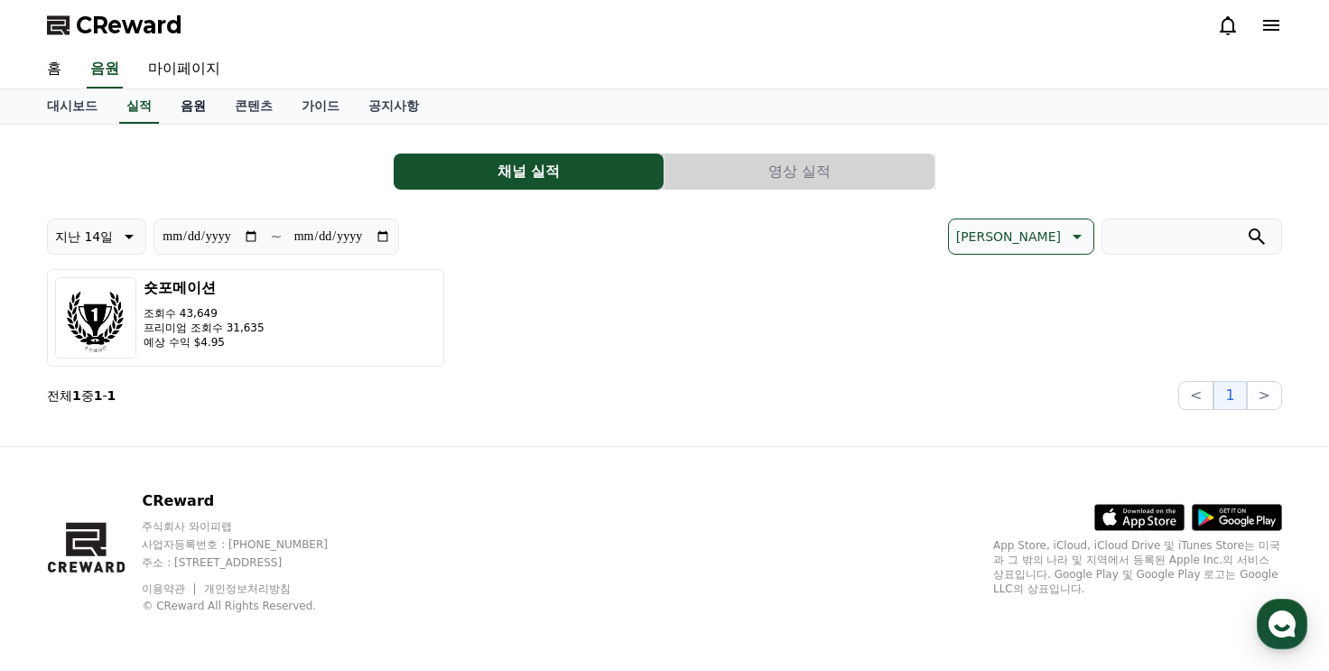
click at [195, 117] on link "음원" at bounding box center [193, 106] width 54 height 34
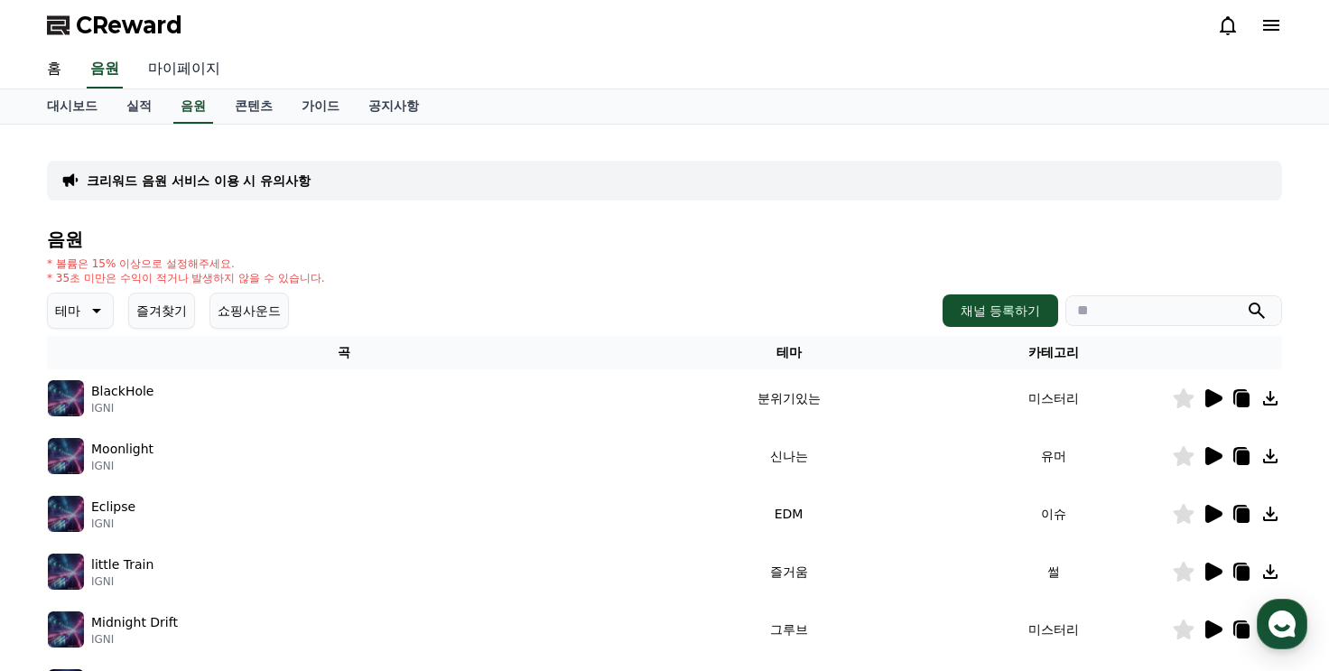
click at [177, 79] on link "마이페이지" at bounding box center [184, 70] width 101 height 38
select select "**********"
